Goal: Task Accomplishment & Management: Use online tool/utility

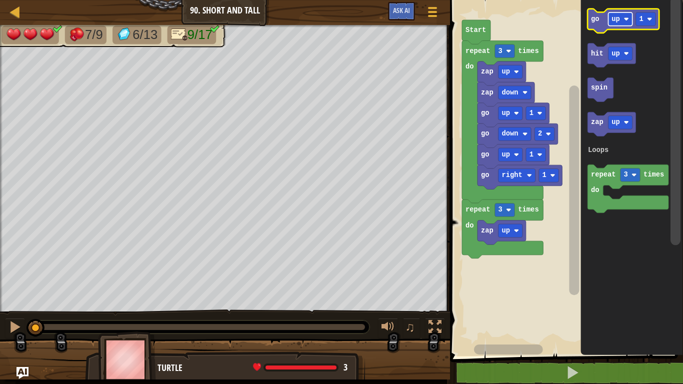
click at [628, 15] on rect "Blockly Workspace" at bounding box center [620, 18] width 24 height 13
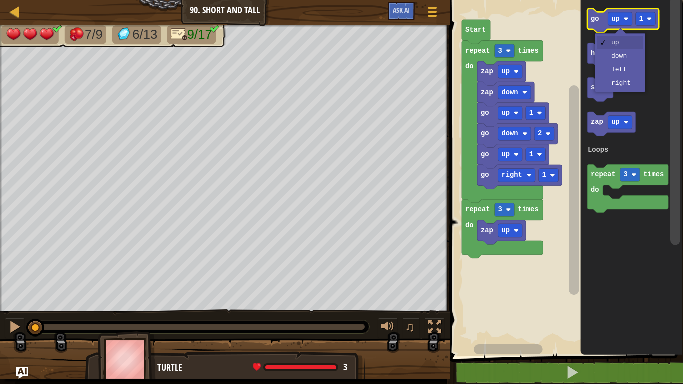
click at [591, 16] on text "go" at bounding box center [595, 18] width 8 height 7
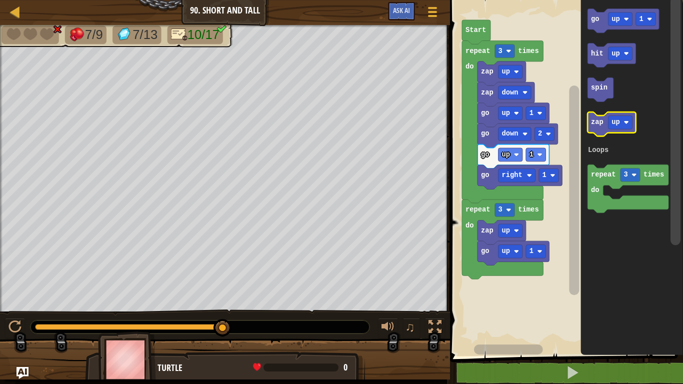
click at [602, 120] on text "zap" at bounding box center [597, 122] width 12 height 7
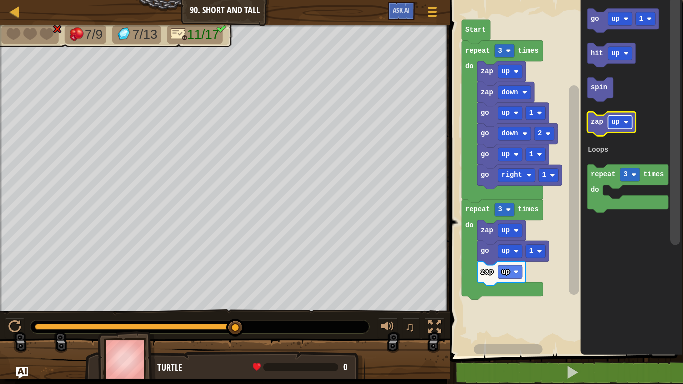
click at [625, 120] on image "Blockly Workspace" at bounding box center [626, 122] width 5 height 5
click at [595, 130] on icon "Blockly Workspace" at bounding box center [617, 124] width 61 height 24
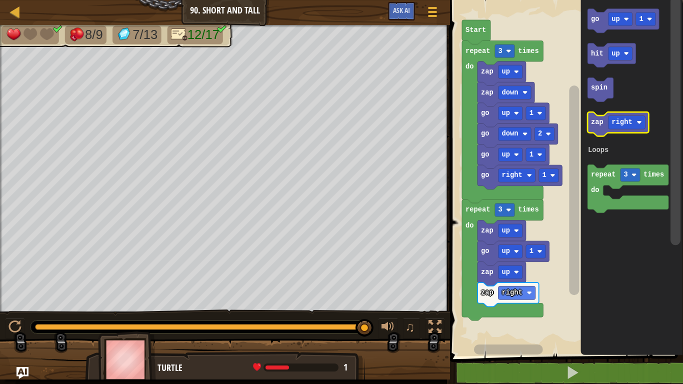
click at [595, 130] on icon "Blockly Workspace" at bounding box center [617, 124] width 61 height 24
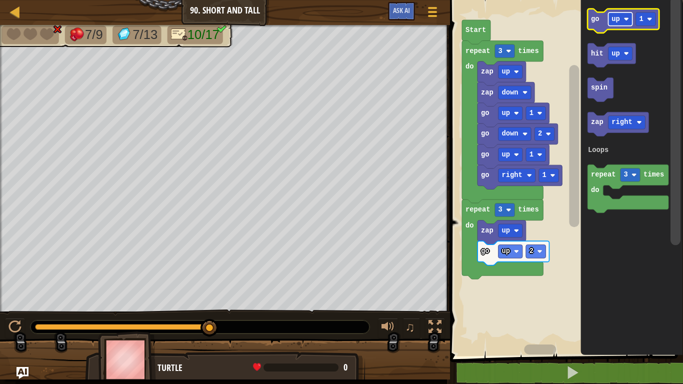
click at [614, 15] on text "up" at bounding box center [615, 18] width 8 height 7
click at [651, 19] on text "1" at bounding box center [650, 18] width 4 height 7
click at [590, 24] on icon "Blockly Workspace" at bounding box center [627, 21] width 80 height 24
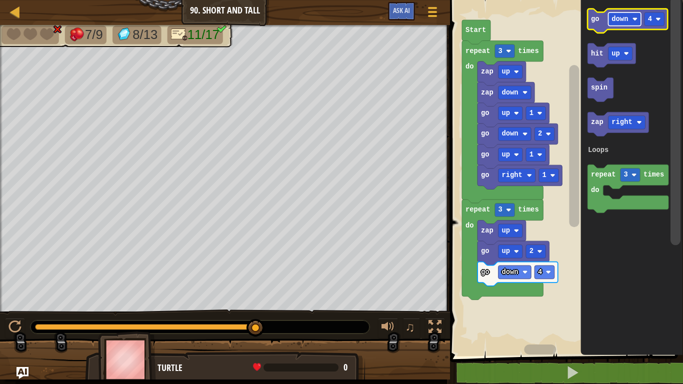
click at [614, 24] on rect "Blockly Workspace" at bounding box center [624, 18] width 33 height 13
click at [634, 23] on icon "Blockly Workspace" at bounding box center [622, 21] width 71 height 24
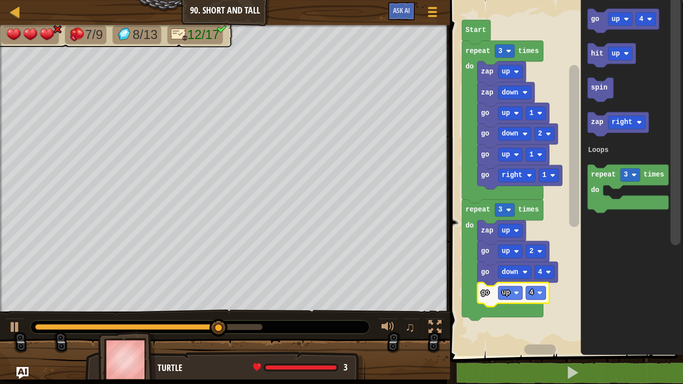
click at [526, 300] on icon "Blockly Workspace" at bounding box center [512, 294] width 71 height 24
click at [529, 293] on text "4" at bounding box center [531, 292] width 4 height 7
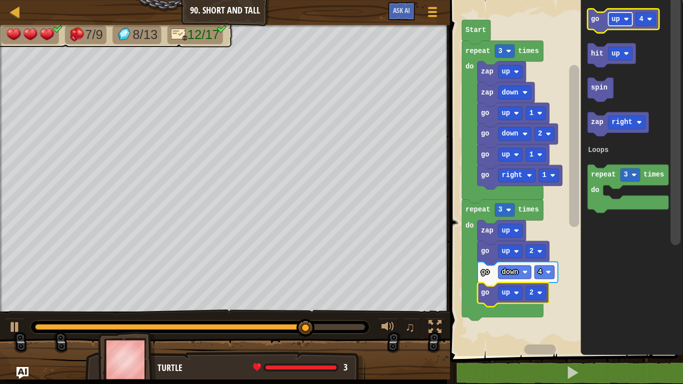
click at [612, 21] on text "up" at bounding box center [615, 18] width 8 height 7
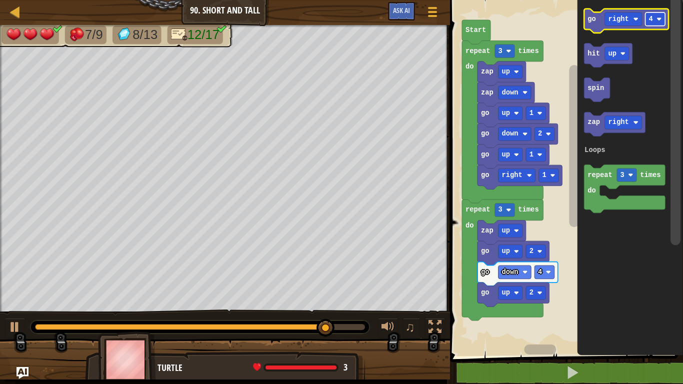
click at [657, 14] on rect "Blockly Workspace" at bounding box center [655, 18] width 20 height 13
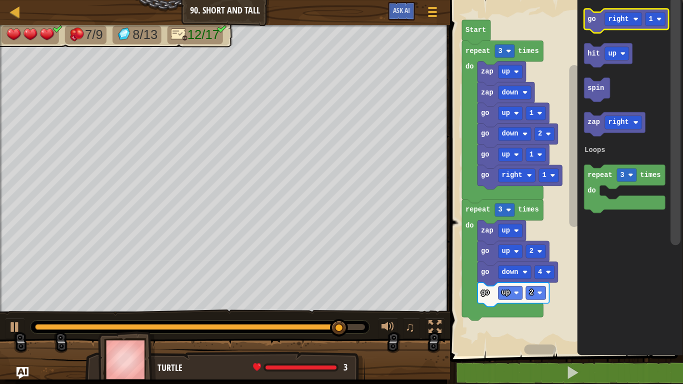
click at [594, 21] on text "go" at bounding box center [591, 18] width 8 height 7
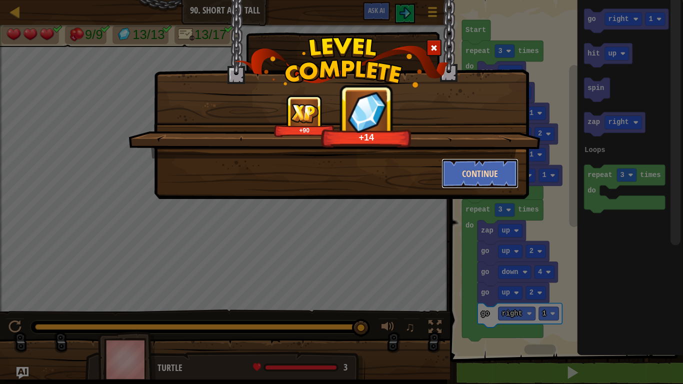
click at [494, 168] on button "Continue" at bounding box center [479, 173] width 77 height 30
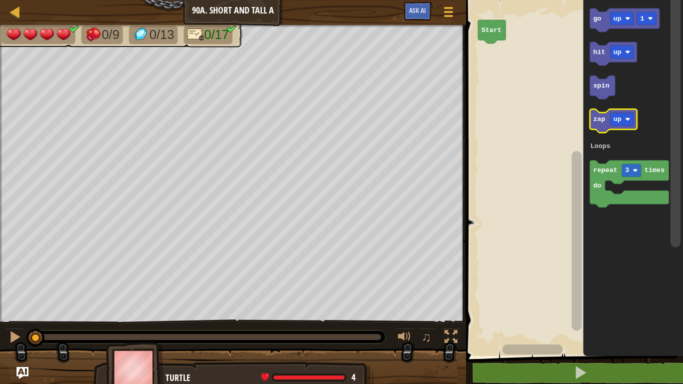
click at [600, 118] on text "zap" at bounding box center [599, 118] width 12 height 7
click at [610, 119] on rect "Blockly Workspace" at bounding box center [621, 119] width 23 height 13
click at [600, 124] on icon "Blockly Workspace" at bounding box center [617, 120] width 55 height 23
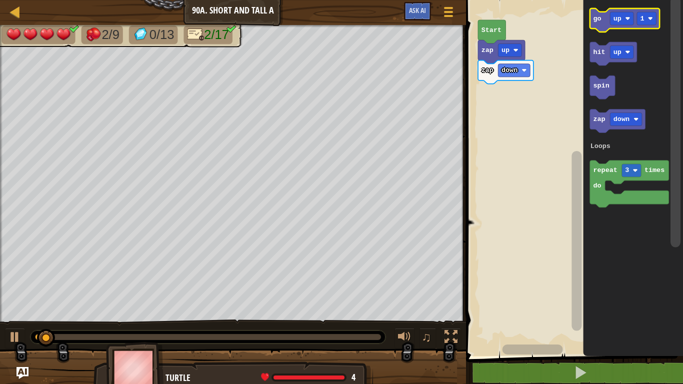
click at [601, 17] on text "go" at bounding box center [597, 18] width 8 height 7
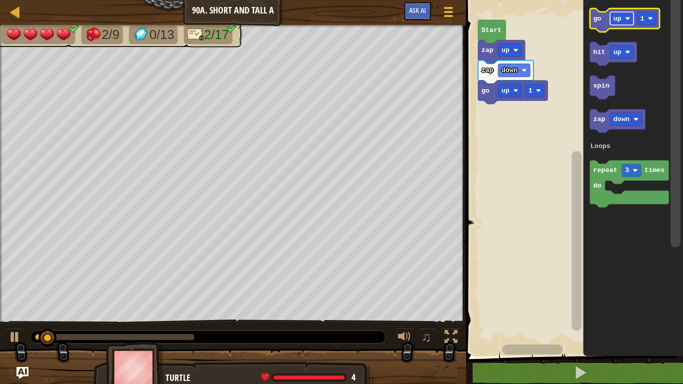
click at [615, 22] on rect "Blockly Workspace" at bounding box center [621, 18] width 23 height 13
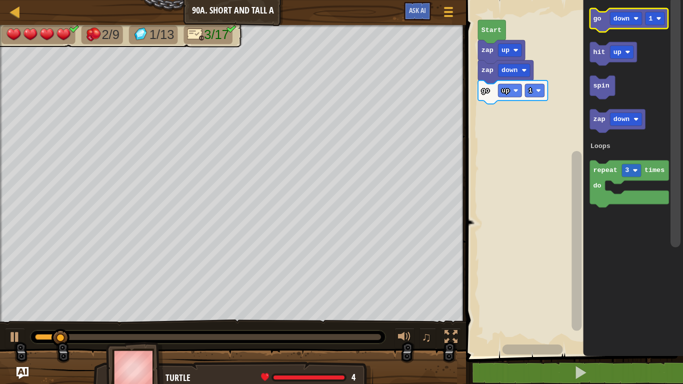
click at [598, 21] on text "go" at bounding box center [597, 18] width 8 height 7
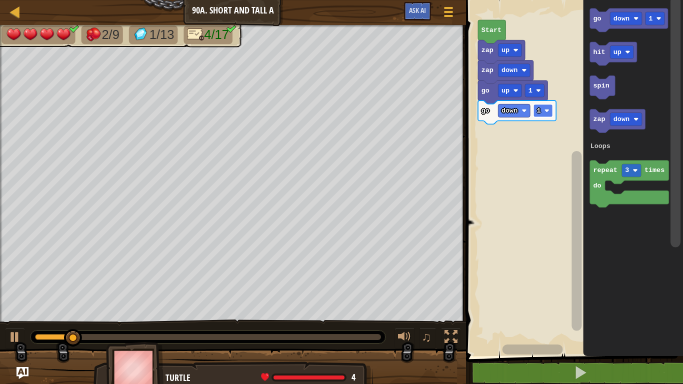
click at [541, 114] on rect "Blockly Workspace" at bounding box center [542, 110] width 19 height 13
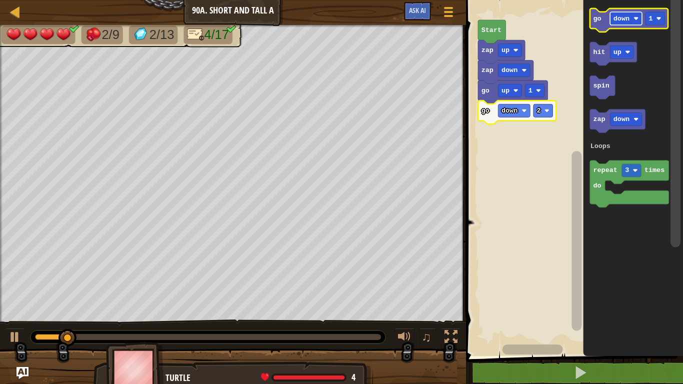
click at [624, 17] on text "down" at bounding box center [621, 18] width 16 height 7
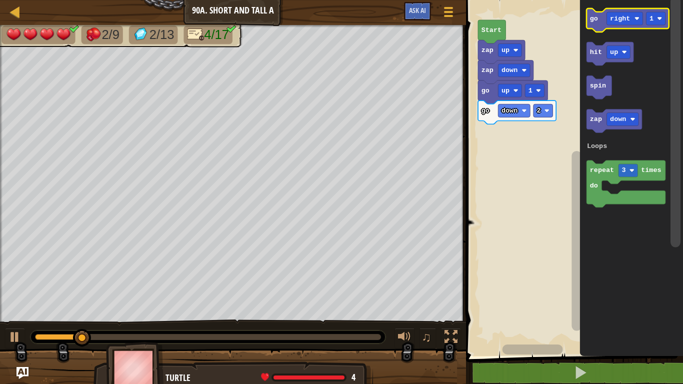
click at [591, 15] on text "go" at bounding box center [594, 18] width 8 height 7
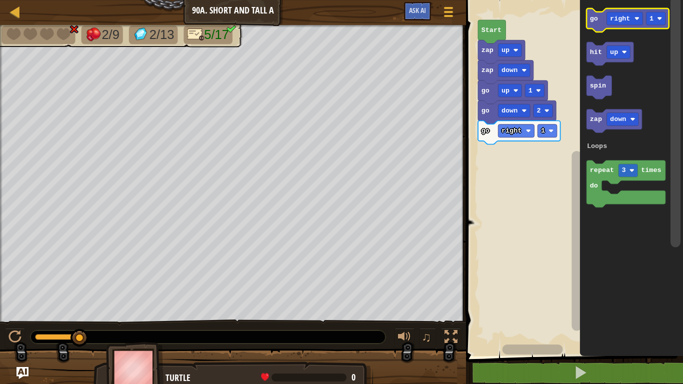
click at [591, 15] on text "go" at bounding box center [594, 18] width 8 height 7
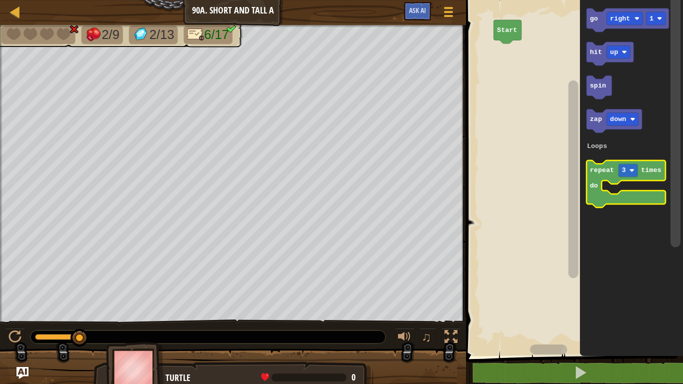
click at [612, 200] on icon "Blockly Workspace" at bounding box center [626, 183] width 79 height 47
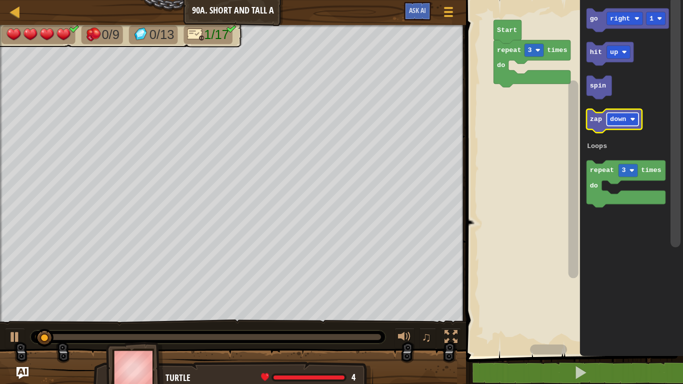
click at [627, 124] on rect "Blockly Workspace" at bounding box center [623, 119] width 32 height 13
click at [598, 126] on icon "Blockly Workspace" at bounding box center [610, 120] width 47 height 23
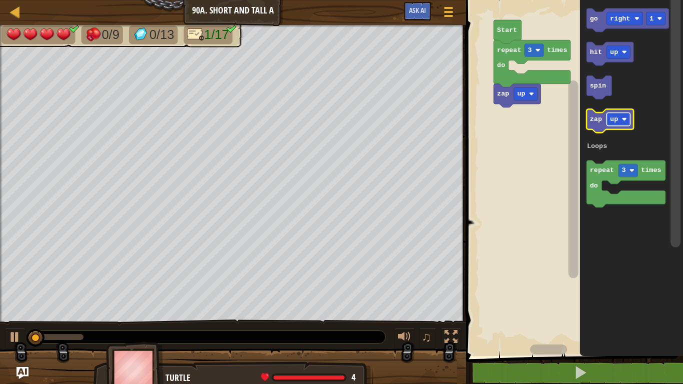
click at [615, 121] on text "up" at bounding box center [614, 118] width 8 height 7
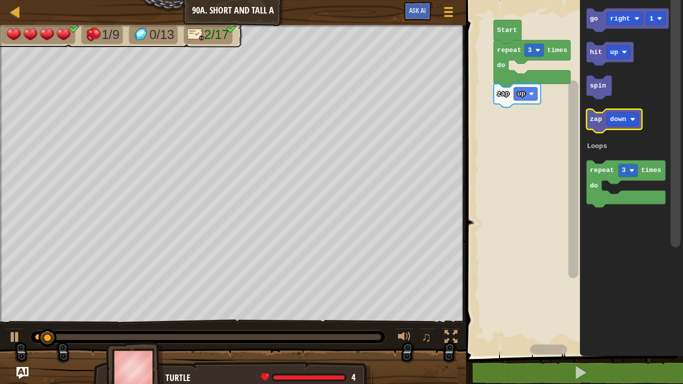
click at [597, 125] on icon "Blockly Workspace" at bounding box center [614, 120] width 55 height 23
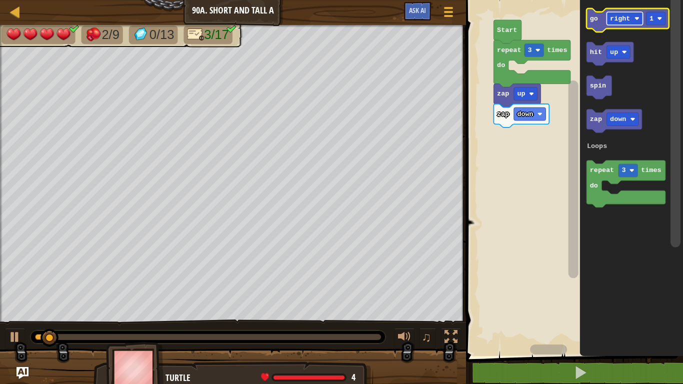
click at [619, 18] on text "right" at bounding box center [620, 18] width 20 height 7
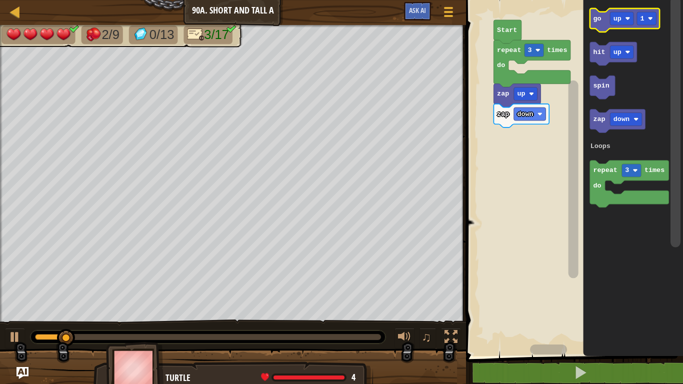
click at [593, 16] on text "go" at bounding box center [597, 18] width 8 height 7
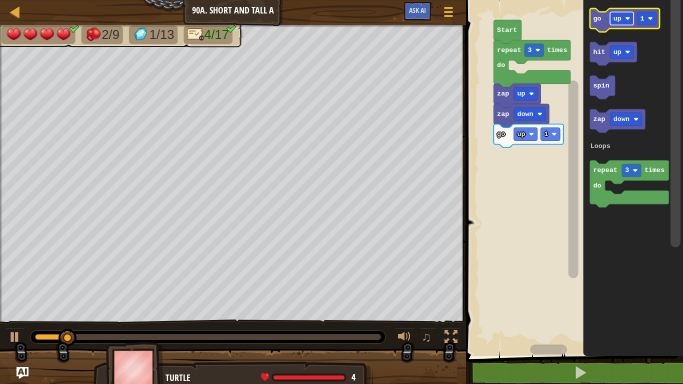
click at [621, 21] on text "up" at bounding box center [617, 18] width 8 height 7
click at [652, 22] on text "1" at bounding box center [651, 18] width 4 height 7
click at [599, 16] on text "go" at bounding box center [597, 18] width 8 height 7
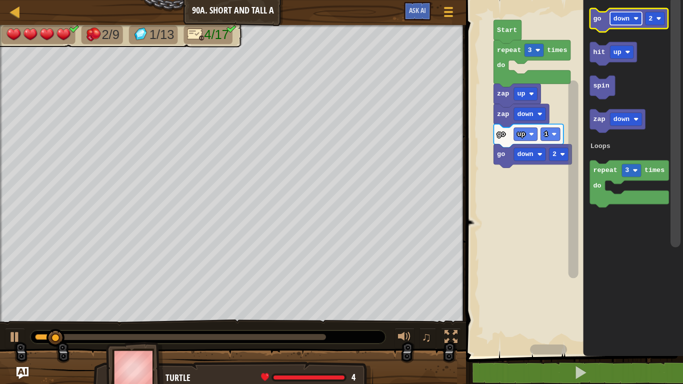
click at [633, 19] on rect "Blockly Workspace" at bounding box center [626, 18] width 32 height 13
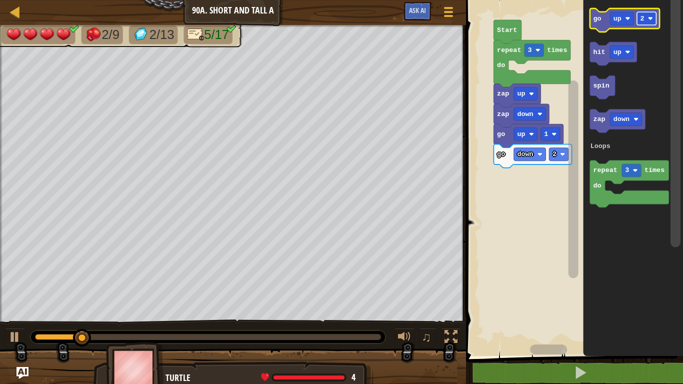
click at [645, 22] on rect "Blockly Workspace" at bounding box center [646, 18] width 19 height 13
click at [597, 15] on text "go" at bounding box center [597, 18] width 8 height 7
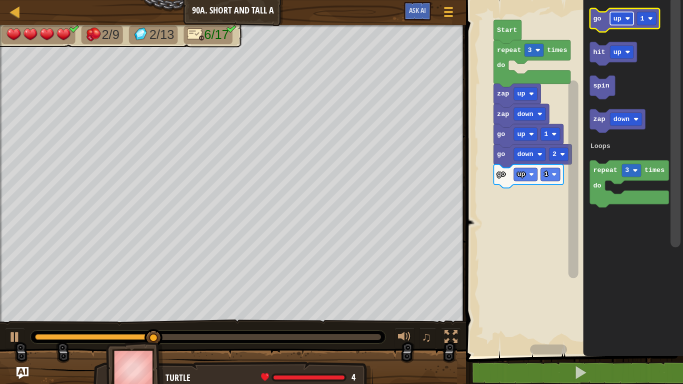
click at [617, 23] on rect "Blockly Workspace" at bounding box center [621, 18] width 23 height 13
click at [600, 21] on text "go" at bounding box center [597, 18] width 8 height 7
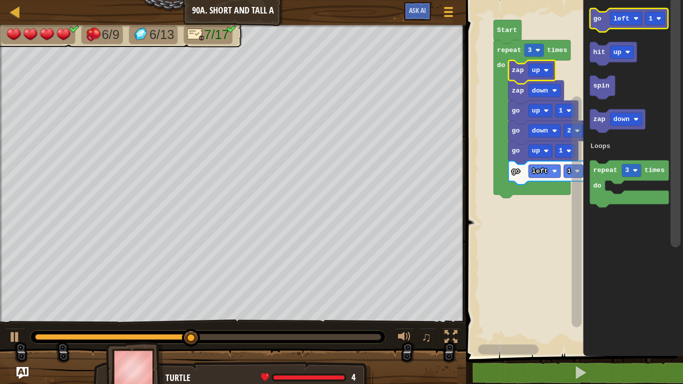
click at [625, 26] on icon "Blockly Workspace" at bounding box center [629, 19] width 78 height 23
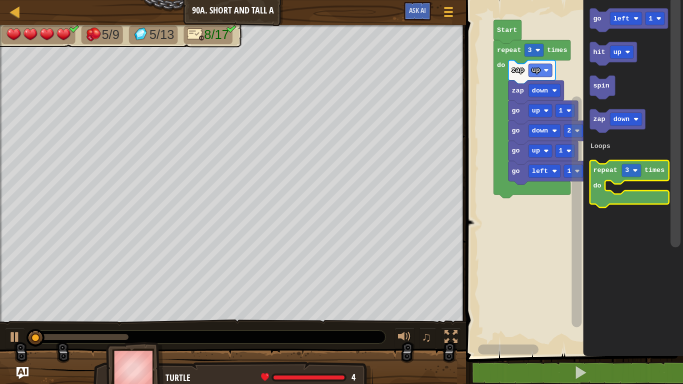
click at [608, 175] on icon "Blockly Workspace" at bounding box center [629, 183] width 79 height 47
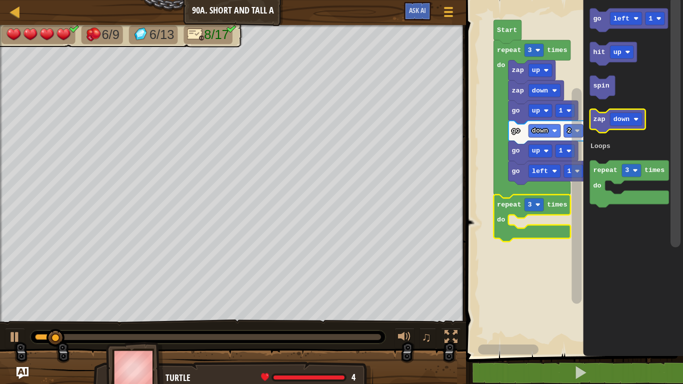
click at [601, 121] on text "zap" at bounding box center [599, 118] width 12 height 7
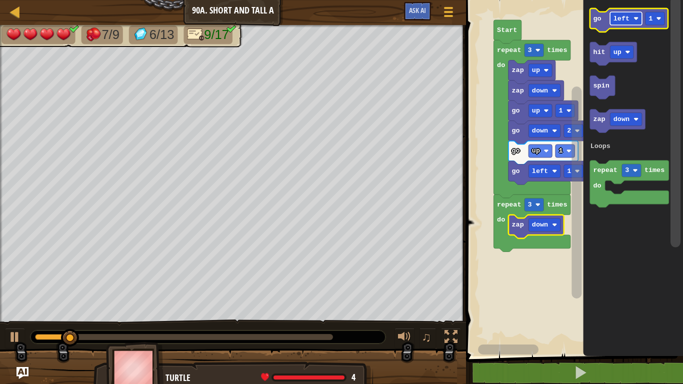
click at [625, 18] on text "left" at bounding box center [621, 18] width 16 height 7
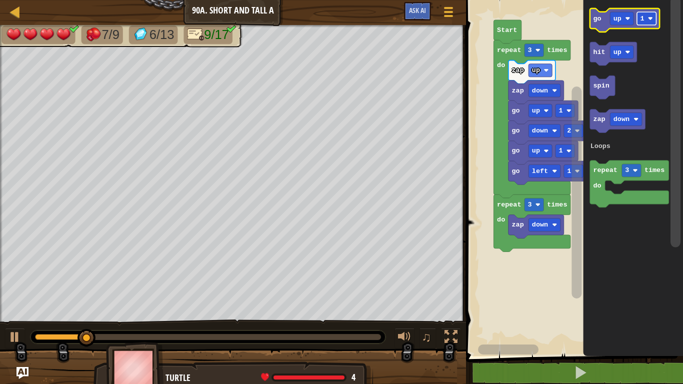
click at [645, 24] on rect "Blockly Workspace" at bounding box center [646, 18] width 19 height 13
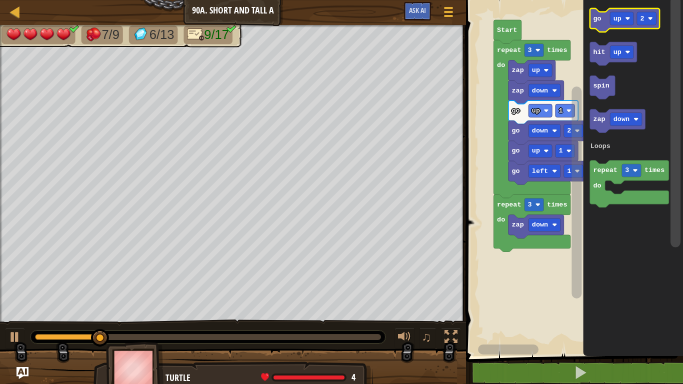
click at [597, 24] on icon "Blockly Workspace" at bounding box center [624, 19] width 69 height 23
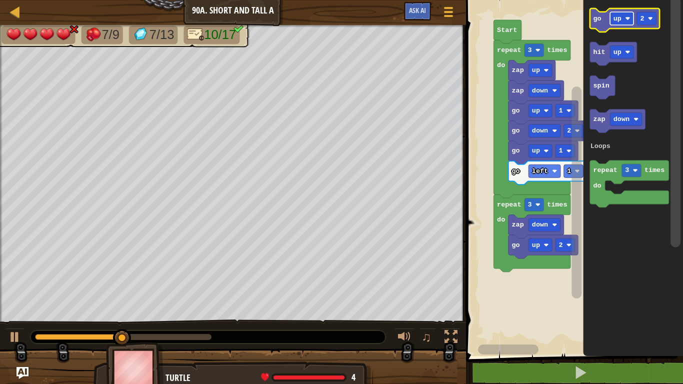
click at [611, 16] on rect "Blockly Workspace" at bounding box center [621, 18] width 23 height 13
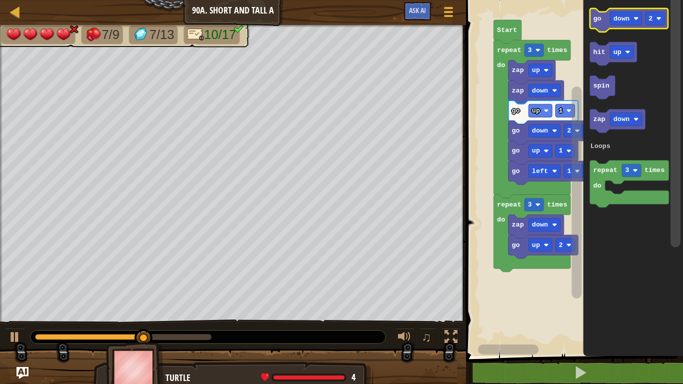
click at [595, 27] on icon "Blockly Workspace" at bounding box center [629, 19] width 78 height 23
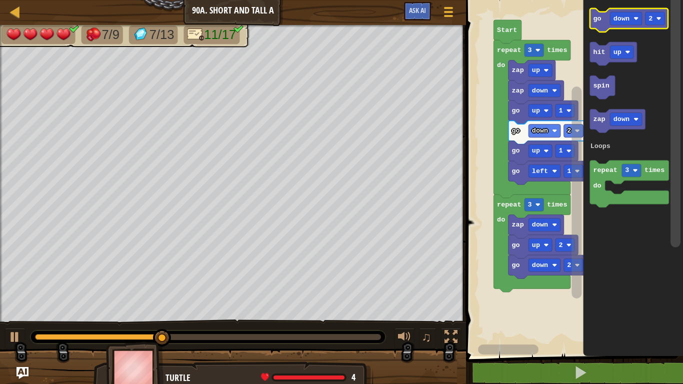
click at [595, 27] on icon "Blockly Workspace" at bounding box center [629, 19] width 78 height 23
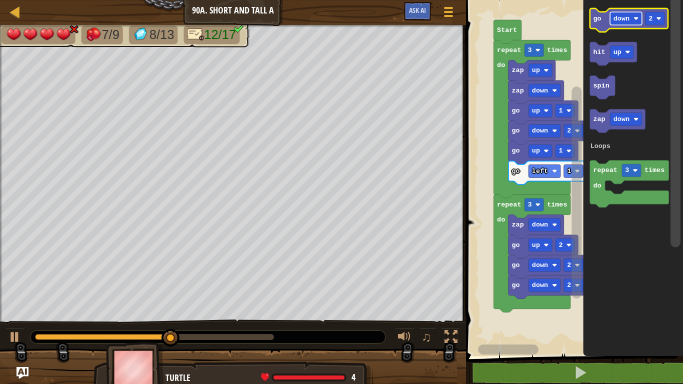
click at [618, 16] on text "down" at bounding box center [621, 18] width 16 height 7
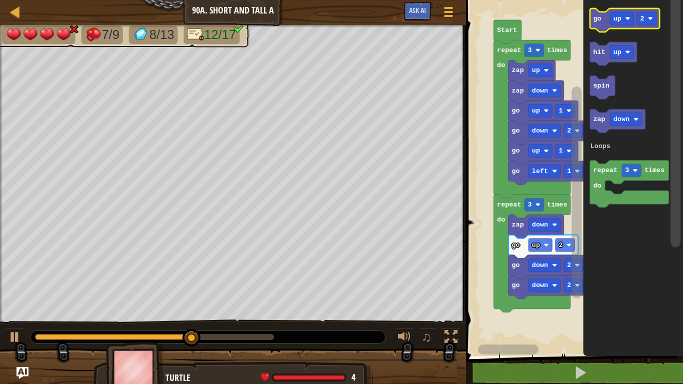
click at [597, 14] on icon "Blockly Workspace" at bounding box center [624, 19] width 69 height 23
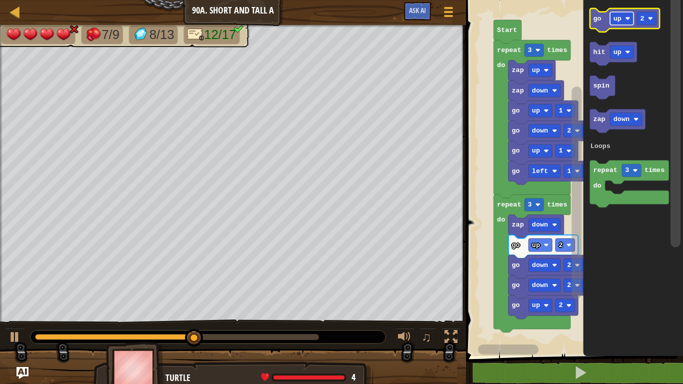
click at [616, 15] on text "up" at bounding box center [617, 18] width 8 height 7
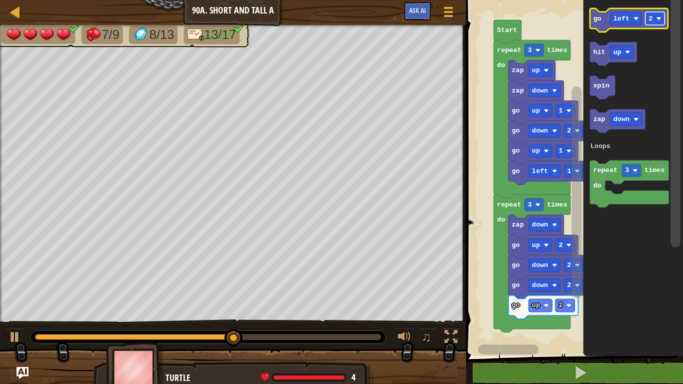
click at [649, 24] on rect "Blockly Workspace" at bounding box center [654, 18] width 19 height 13
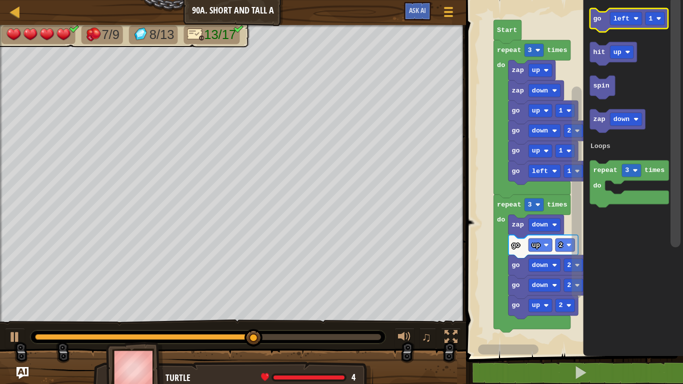
click at [602, 20] on icon "Blockly Workspace" at bounding box center [629, 19] width 78 height 23
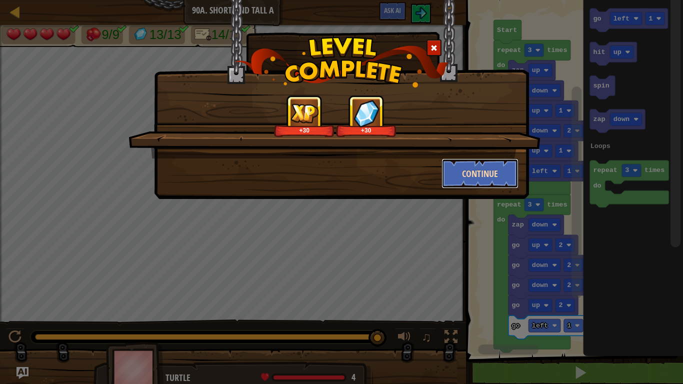
click at [462, 179] on button "Continue" at bounding box center [479, 173] width 77 height 30
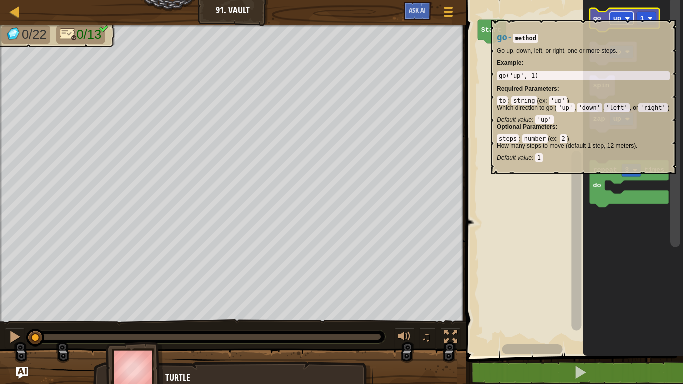
click at [633, 15] on rect "Blockly Workspace" at bounding box center [621, 18] width 23 height 13
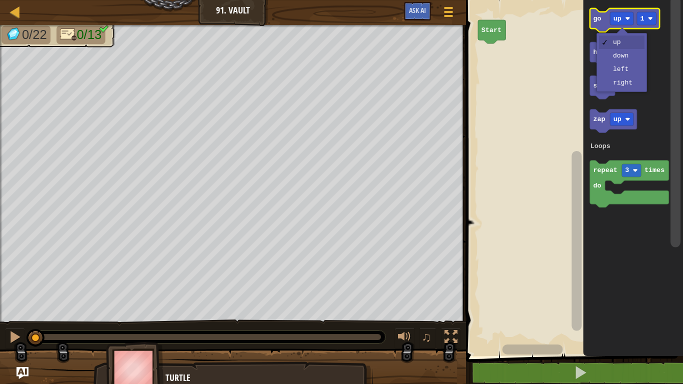
click at [599, 23] on icon "Blockly Workspace" at bounding box center [624, 19] width 69 height 23
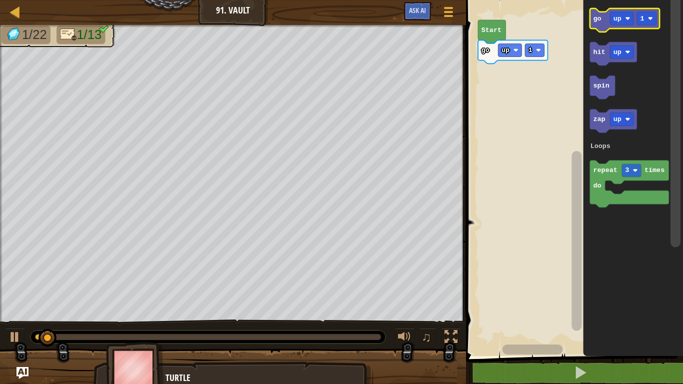
click at [601, 16] on text "go" at bounding box center [597, 18] width 8 height 7
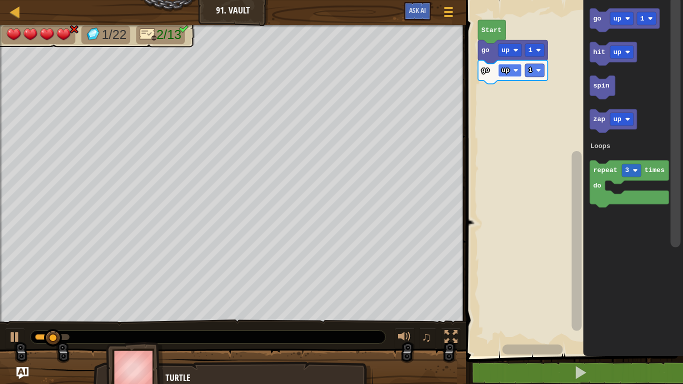
click at [513, 70] on image "Blockly Workspace" at bounding box center [515, 70] width 5 height 5
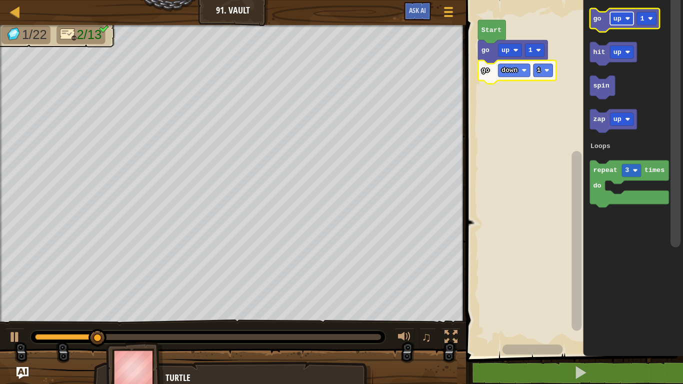
click at [622, 19] on rect "Blockly Workspace" at bounding box center [621, 18] width 23 height 13
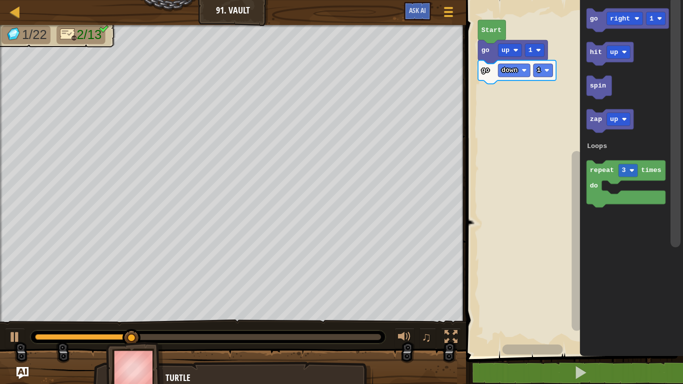
click at [621, 85] on icon "Blockly Workspace" at bounding box center [631, 175] width 103 height 361
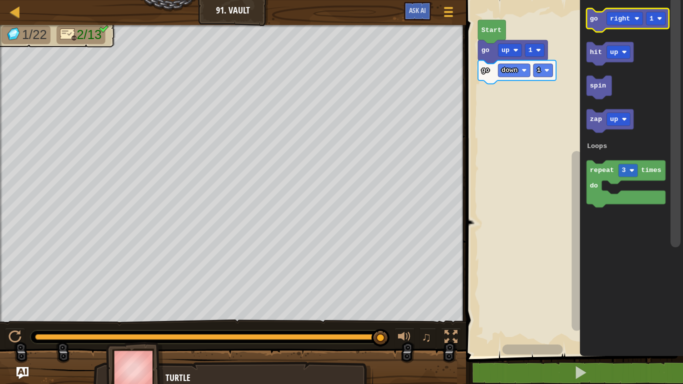
click at [599, 19] on icon "Blockly Workspace" at bounding box center [628, 19] width 82 height 23
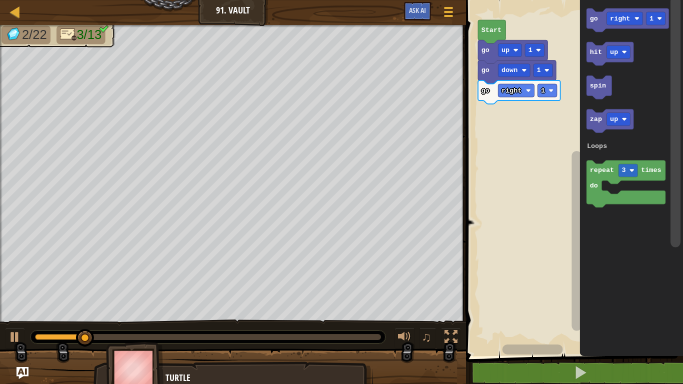
click at [526, 97] on icon "Blockly Workspace" at bounding box center [519, 91] width 82 height 23
click at [524, 90] on rect "Blockly Workspace" at bounding box center [516, 90] width 36 height 13
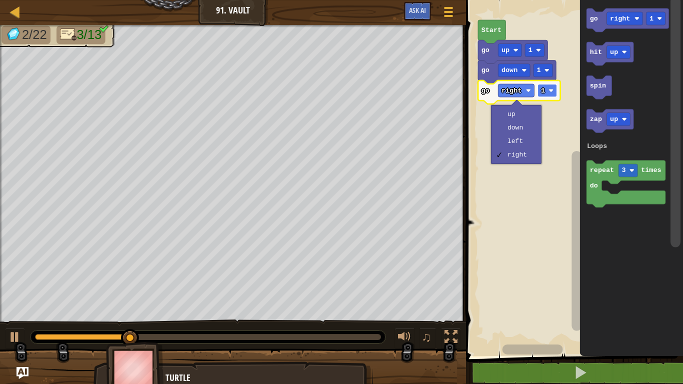
click at [545, 95] on rect "Blockly Workspace" at bounding box center [547, 90] width 19 height 13
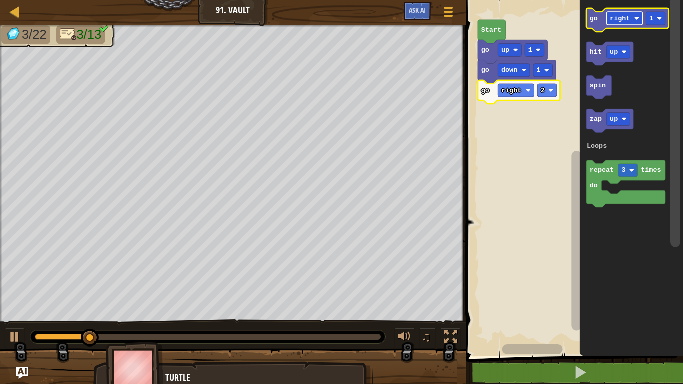
click at [615, 23] on rect "Blockly Workspace" at bounding box center [625, 18] width 36 height 13
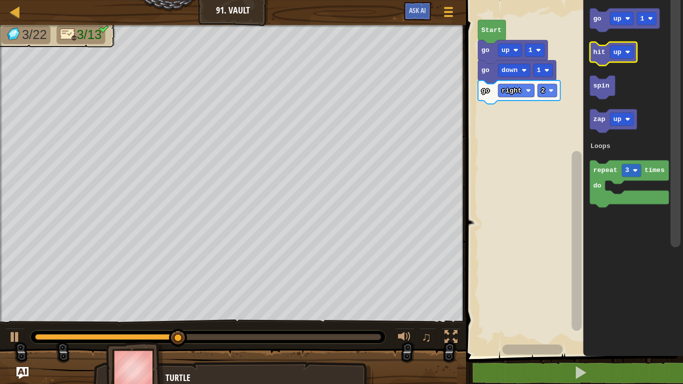
click at [601, 51] on text "hit" at bounding box center [599, 51] width 12 height 7
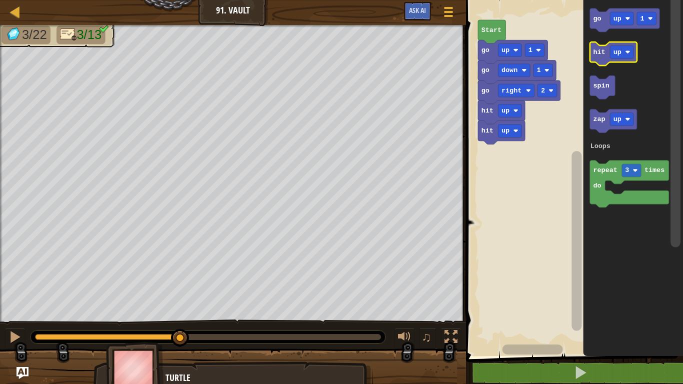
click at [601, 51] on text "hit" at bounding box center [599, 51] width 12 height 7
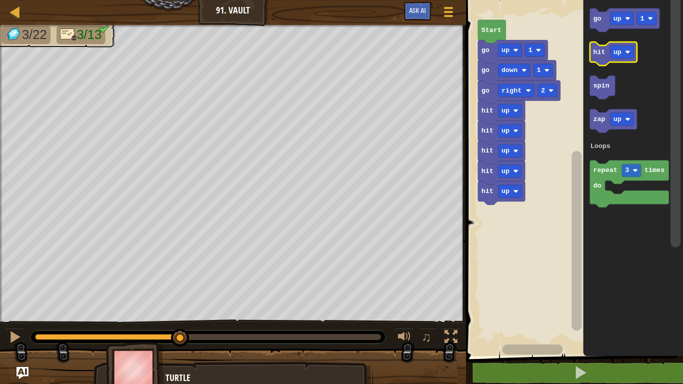
click at [601, 51] on text "hit" at bounding box center [599, 51] width 12 height 7
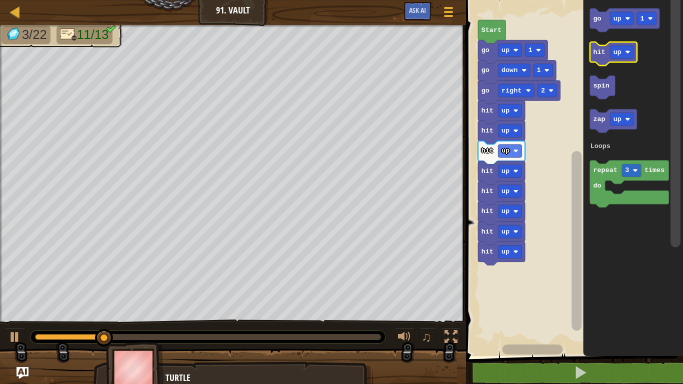
click at [598, 58] on icon "Blockly Workspace" at bounding box center [613, 53] width 47 height 23
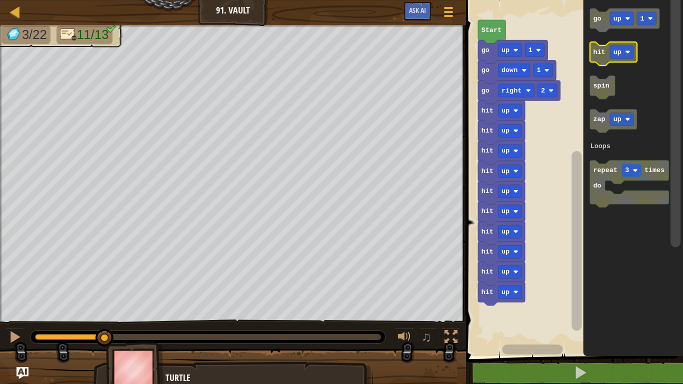
click at [598, 58] on icon "Blockly Workspace" at bounding box center [613, 53] width 47 height 23
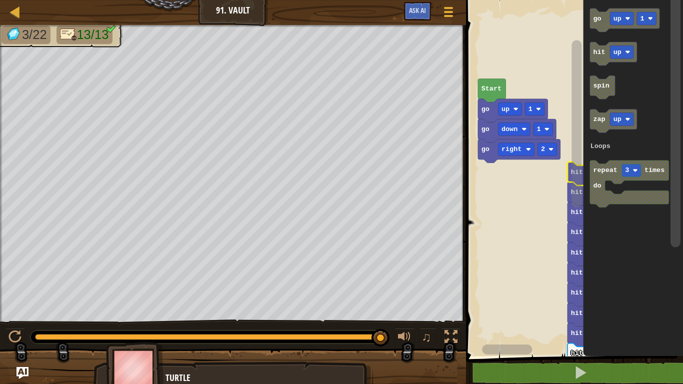
click at [671, 86] on div "Loops Start go up 1 go down 1 go right 2 hit up hit up hit up hit up hit up hit…" at bounding box center [573, 175] width 220 height 361
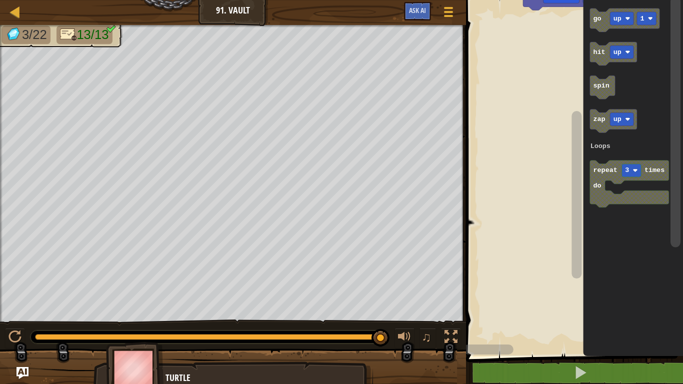
click at [681, 14] on div "Loops Start go up 1 go down 1 go right 2 hit up hit up hit up hit up hit up hit…" at bounding box center [573, 175] width 220 height 361
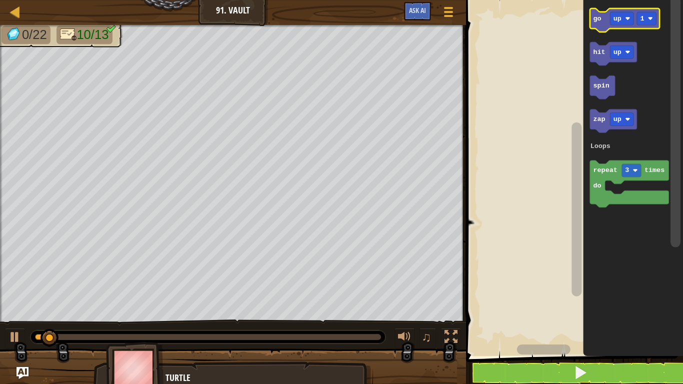
click at [592, 15] on icon "Blockly Workspace" at bounding box center [624, 19] width 69 height 23
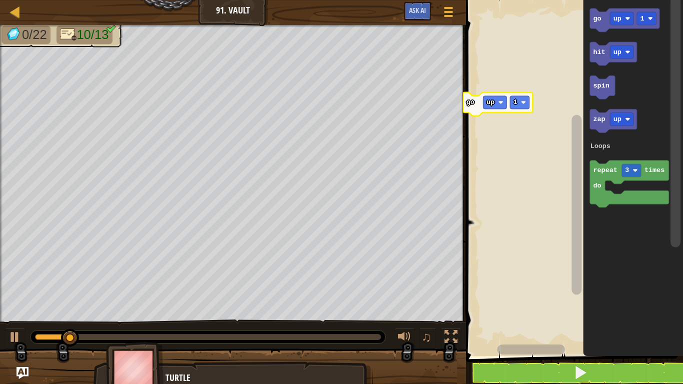
click at [478, 109] on icon "Blockly Workspace" at bounding box center [497, 103] width 69 height 23
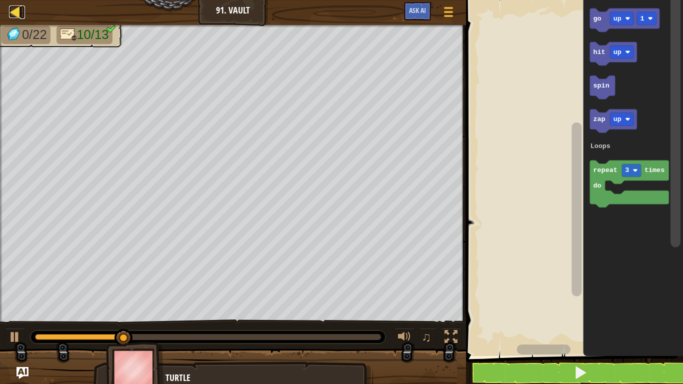
click at [10, 12] on div at bounding box center [15, 11] width 12 height 12
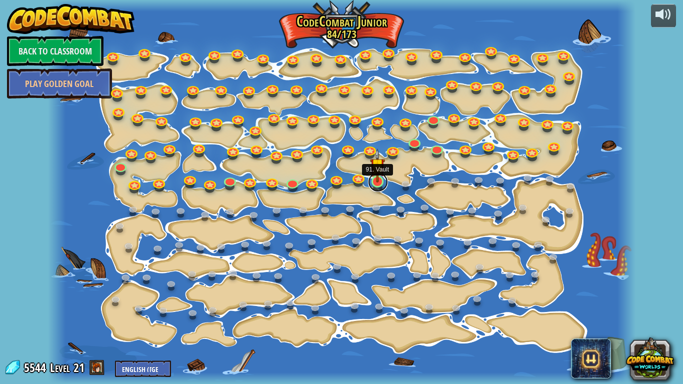
click at [372, 183] on link at bounding box center [378, 182] width 20 height 20
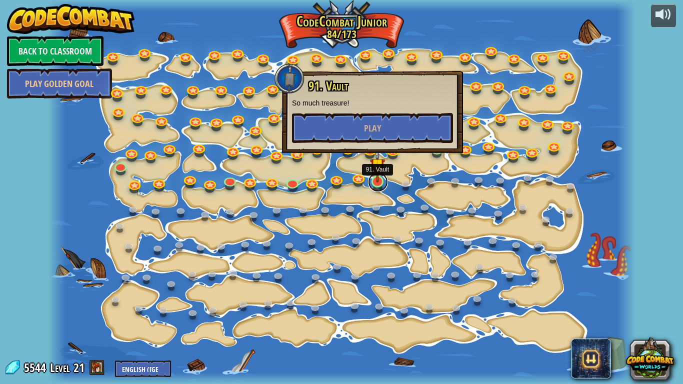
click at [378, 183] on link at bounding box center [378, 182] width 20 height 20
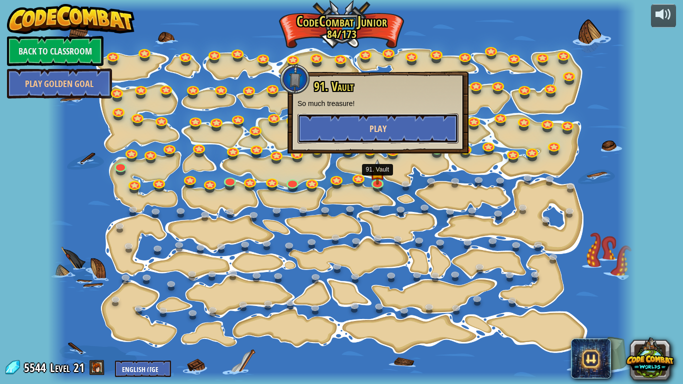
click at [381, 127] on span "Play" at bounding box center [377, 128] width 17 height 12
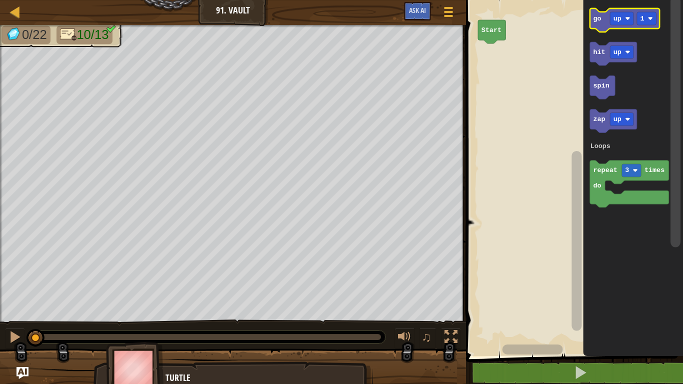
click at [596, 19] on text "go" at bounding box center [597, 18] width 8 height 7
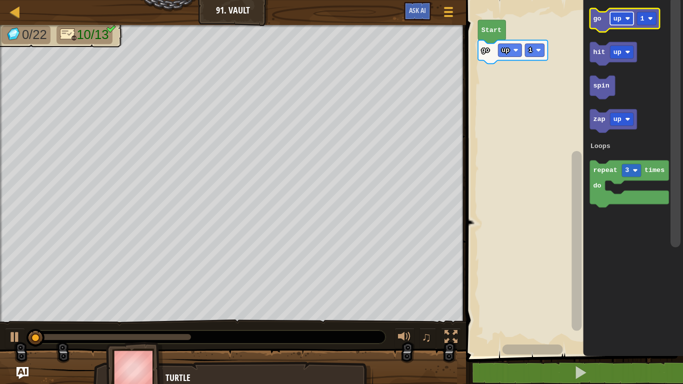
click at [625, 20] on image "Blockly Workspace" at bounding box center [627, 18] width 5 height 5
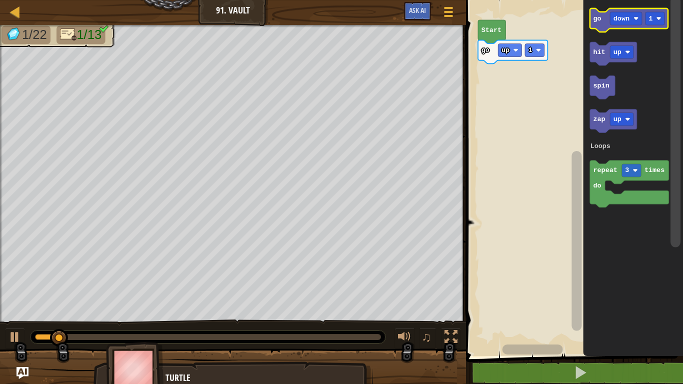
click at [592, 15] on icon "Blockly Workspace" at bounding box center [629, 19] width 78 height 23
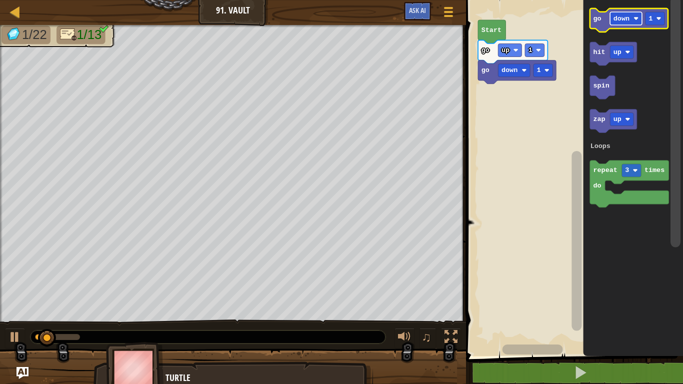
click at [621, 17] on text "down" at bounding box center [621, 18] width 16 height 7
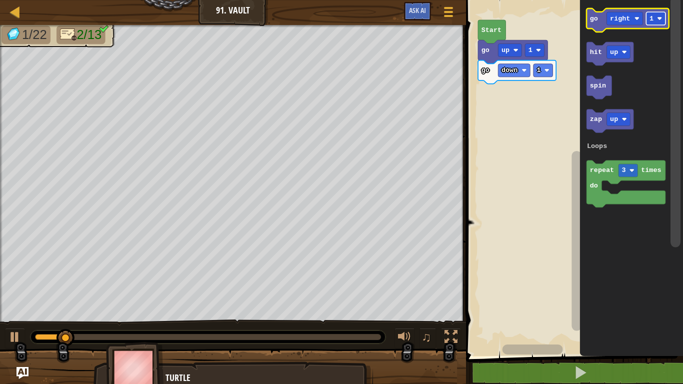
click at [651, 20] on text "1" at bounding box center [652, 18] width 4 height 7
click at [594, 21] on text "go" at bounding box center [594, 18] width 8 height 7
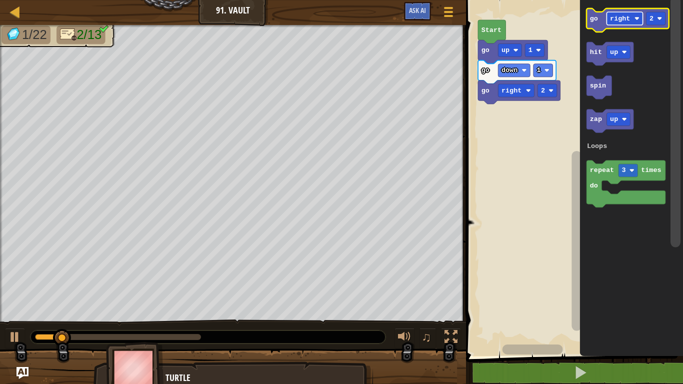
click at [619, 16] on text "right" at bounding box center [620, 18] width 20 height 7
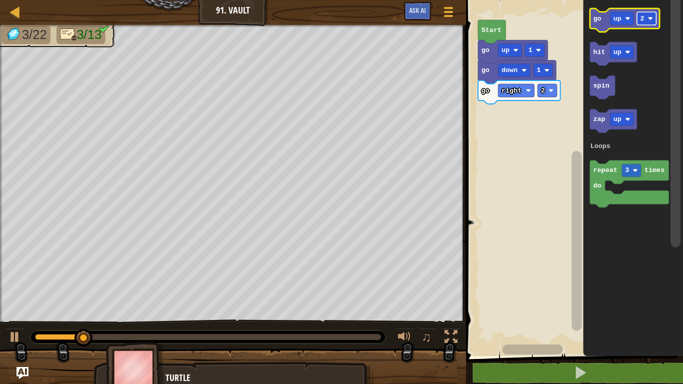
click at [652, 12] on rect "Blockly Workspace" at bounding box center [646, 18] width 19 height 13
click at [603, 27] on icon "Blockly Workspace" at bounding box center [624, 19] width 69 height 23
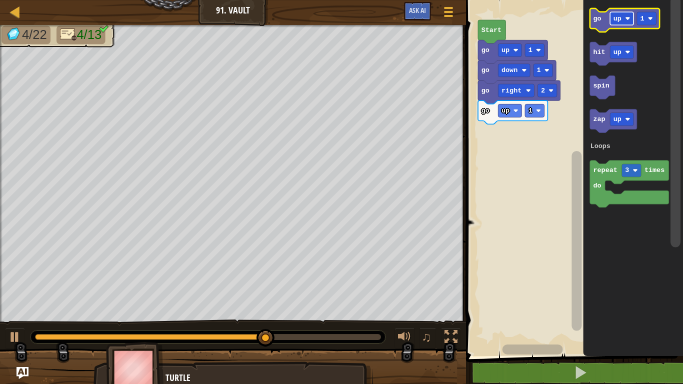
click at [630, 13] on rect "Blockly Workspace" at bounding box center [621, 18] width 23 height 13
click at [603, 24] on icon "Blockly Workspace" at bounding box center [629, 19] width 78 height 23
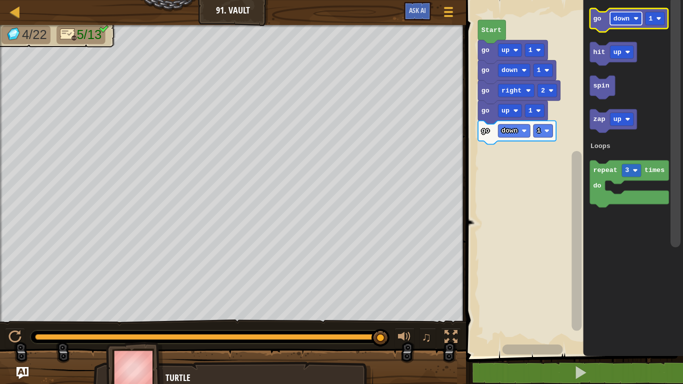
click at [619, 21] on text "down" at bounding box center [621, 18] width 16 height 7
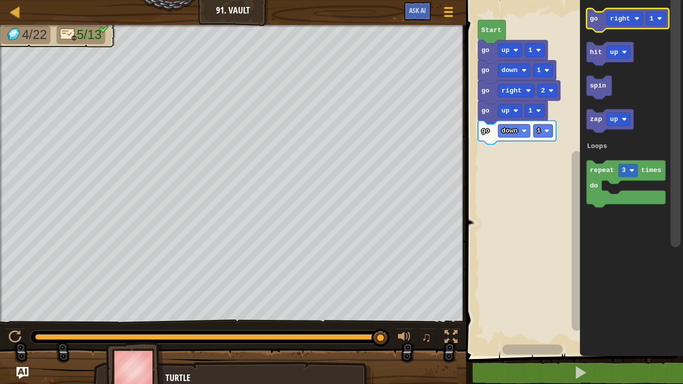
click at [593, 21] on text "go" at bounding box center [594, 18] width 8 height 7
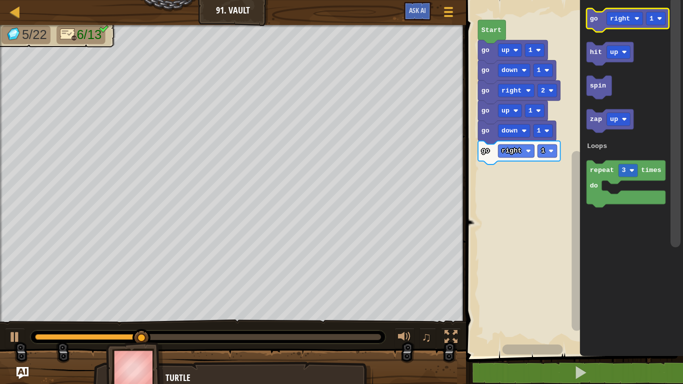
click at [593, 21] on text "go" at bounding box center [594, 18] width 8 height 7
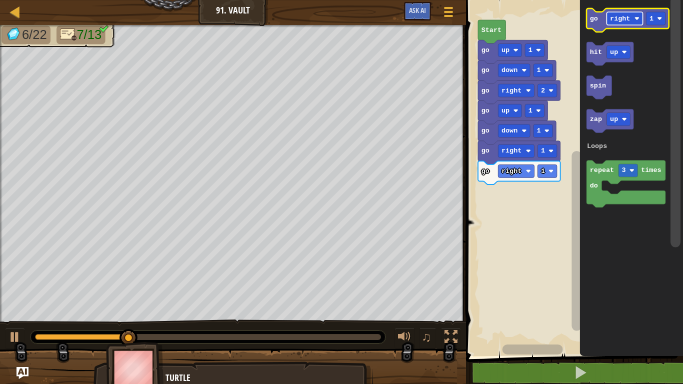
click at [629, 12] on rect "Blockly Workspace" at bounding box center [625, 18] width 36 height 13
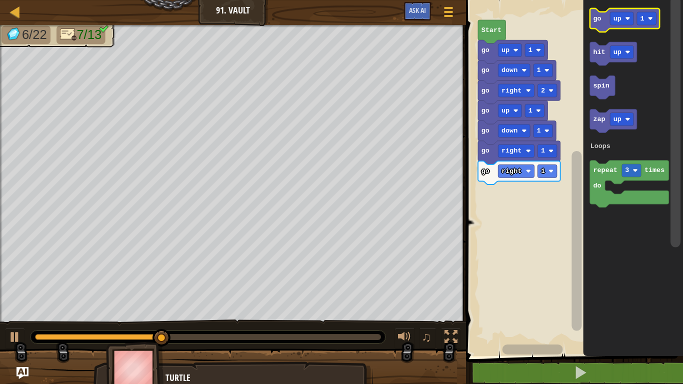
click at [591, 19] on icon "Blockly Workspace" at bounding box center [624, 19] width 69 height 23
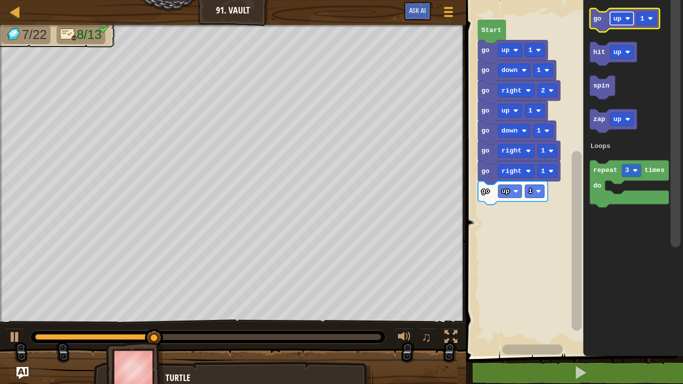
click at [618, 17] on text "up" at bounding box center [617, 18] width 8 height 7
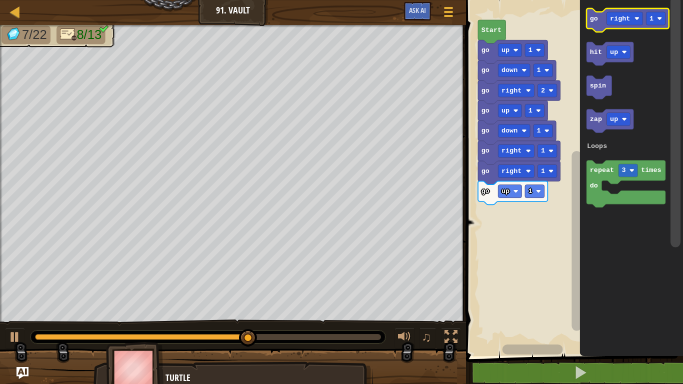
click at [604, 23] on icon "Blockly Workspace" at bounding box center [628, 19] width 82 height 23
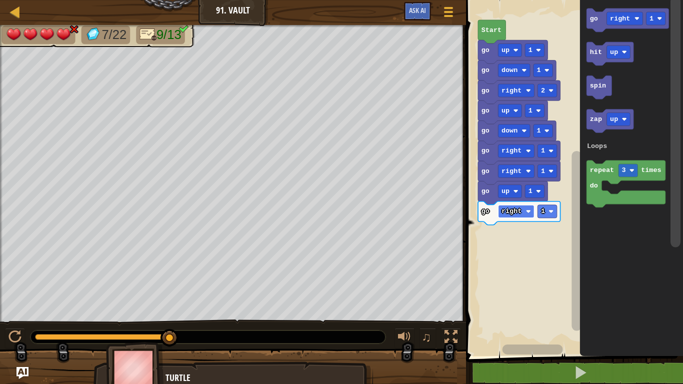
click at [524, 213] on rect "Blockly Workspace" at bounding box center [516, 211] width 36 height 13
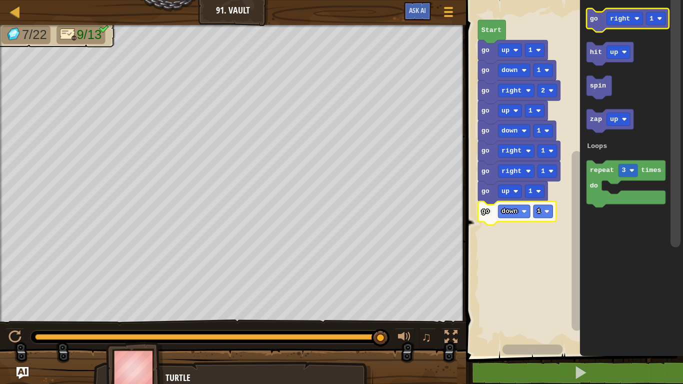
click at [593, 18] on text "go" at bounding box center [594, 18] width 8 height 7
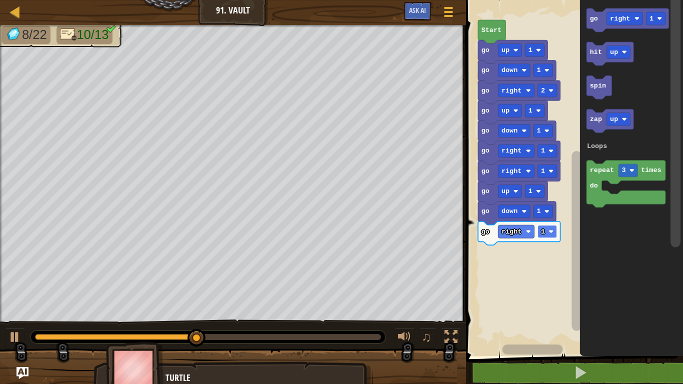
click at [553, 232] on image "Blockly Workspace" at bounding box center [551, 231] width 5 height 5
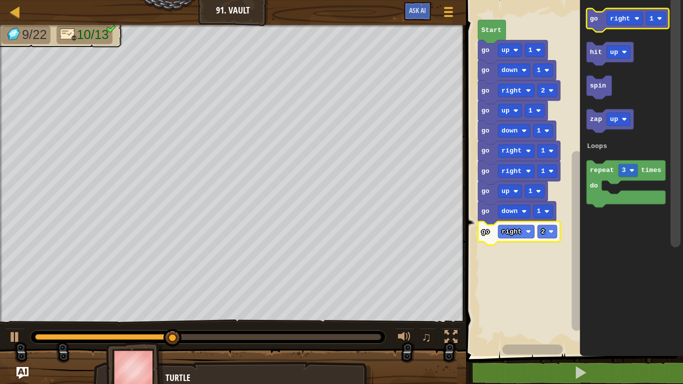
click at [630, 25] on icon "Blockly Workspace" at bounding box center [628, 19] width 82 height 23
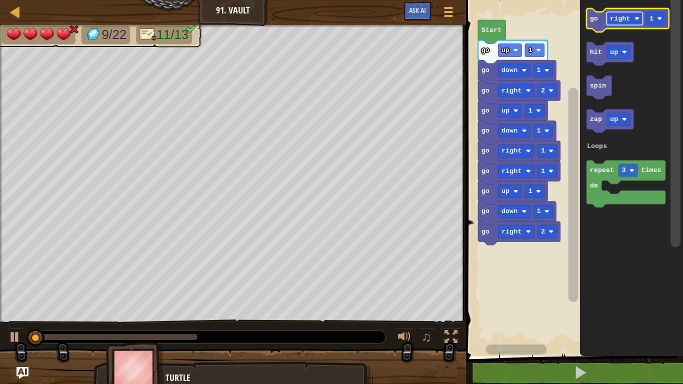
click at [616, 20] on text "right" at bounding box center [620, 18] width 20 height 7
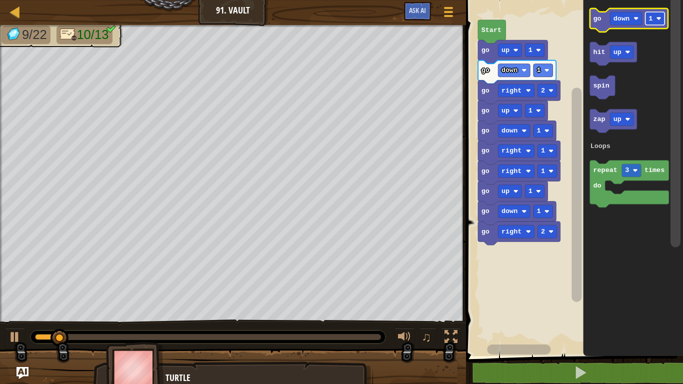
click at [653, 18] on rect "Blockly Workspace" at bounding box center [654, 18] width 19 height 13
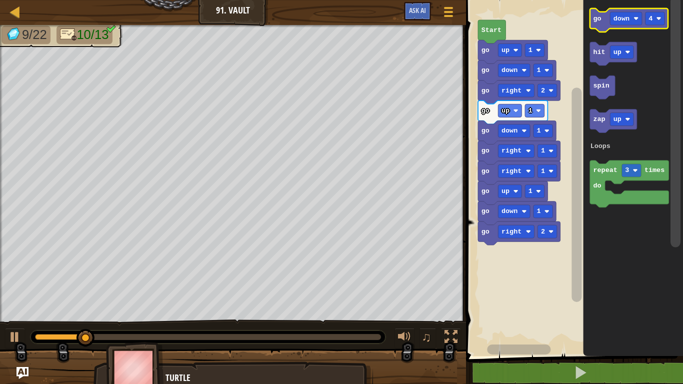
click at [615, 27] on icon "Blockly Workspace" at bounding box center [629, 19] width 78 height 23
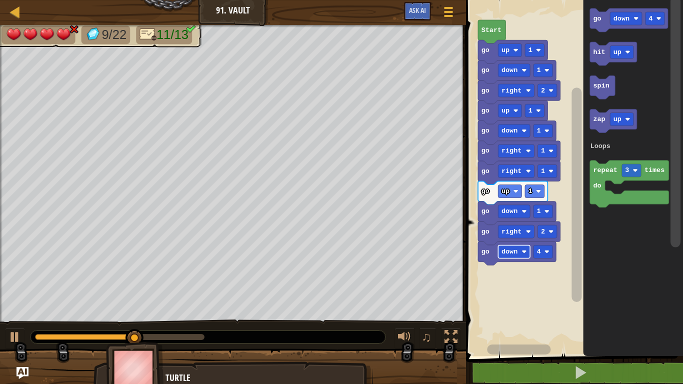
click at [525, 249] on image "Blockly Workspace" at bounding box center [524, 251] width 5 height 5
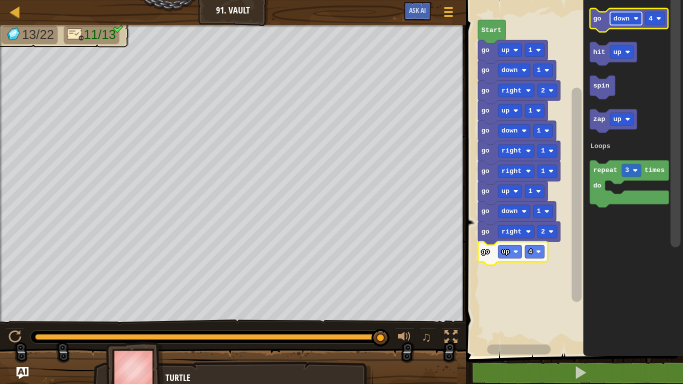
click at [634, 17] on image "Blockly Workspace" at bounding box center [636, 18] width 5 height 5
click at [595, 22] on text "go" at bounding box center [597, 18] width 8 height 7
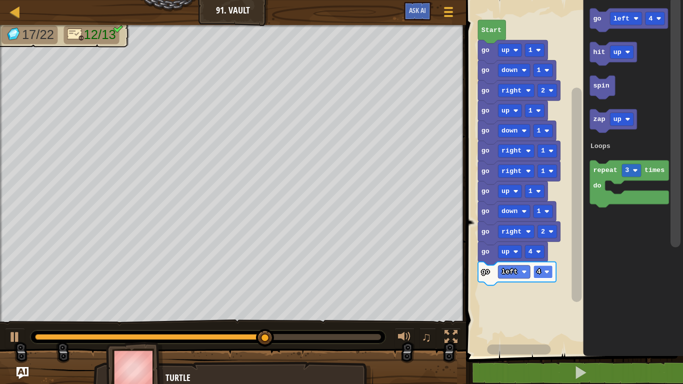
click at [542, 276] on rect "Blockly Workspace" at bounding box center [542, 271] width 19 height 13
click at [535, 273] on rect "Blockly Workspace" at bounding box center [542, 271] width 19 height 13
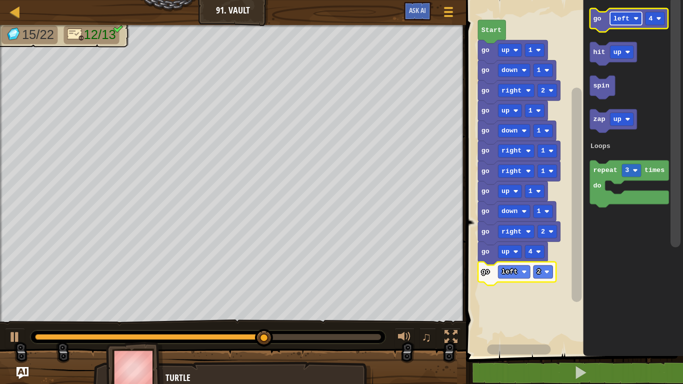
click at [613, 15] on text "left" at bounding box center [621, 18] width 16 height 7
click at [595, 29] on rect "Blockly Workspace" at bounding box center [629, 19] width 78 height 23
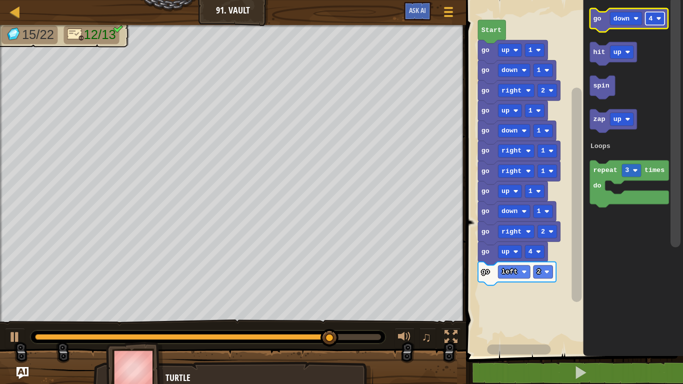
click at [654, 19] on rect "Blockly Workspace" at bounding box center [654, 18] width 19 height 13
click at [620, 24] on rect "Blockly Workspace" at bounding box center [626, 18] width 32 height 13
click at [604, 17] on icon "Blockly Workspace" at bounding box center [629, 19] width 78 height 23
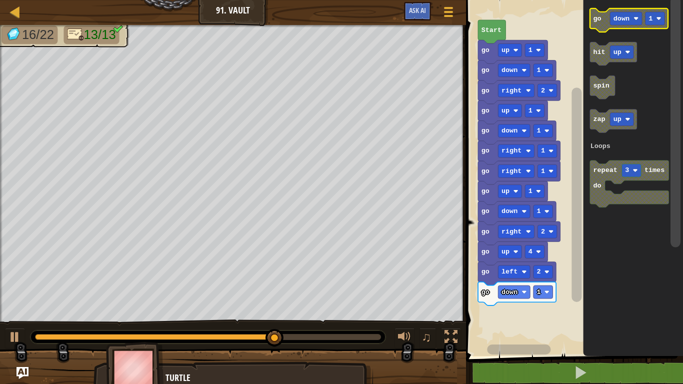
click at [621, 18] on text "down" at bounding box center [621, 18] width 16 height 7
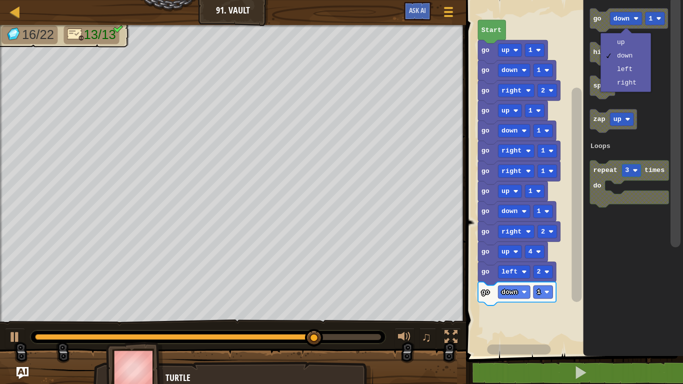
click at [564, 171] on rect "Blockly Workspace" at bounding box center [573, 175] width 220 height 361
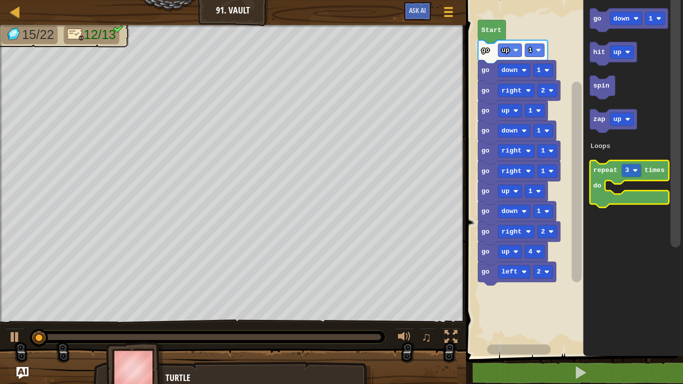
click at [610, 167] on text "repeat" at bounding box center [605, 169] width 24 height 7
